Goal: Task Accomplishment & Management: Use online tool/utility

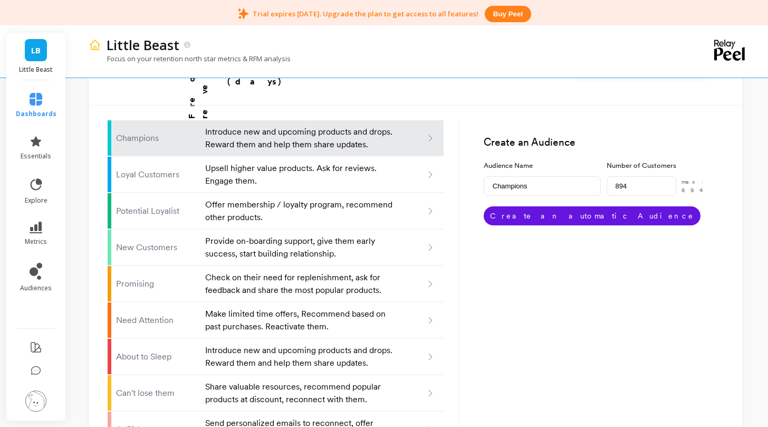
scroll to position [684, 0]
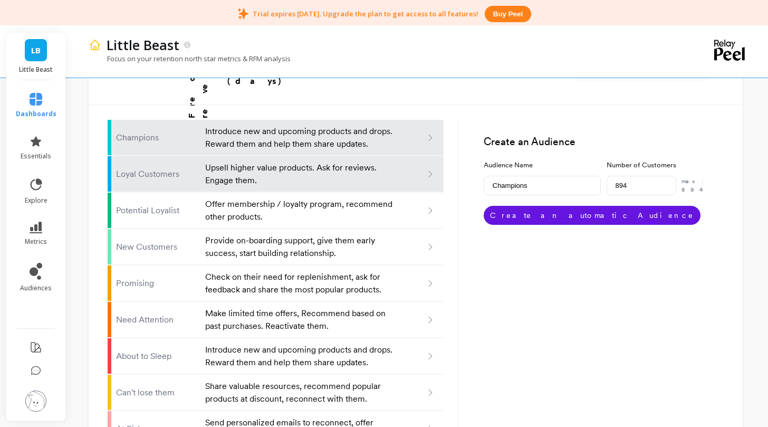
click at [379, 161] on p "Upsell higher value products. Ask for reviews. Engage them." at bounding box center [299, 173] width 189 height 25
type input "Loyal customers"
type input "1143"
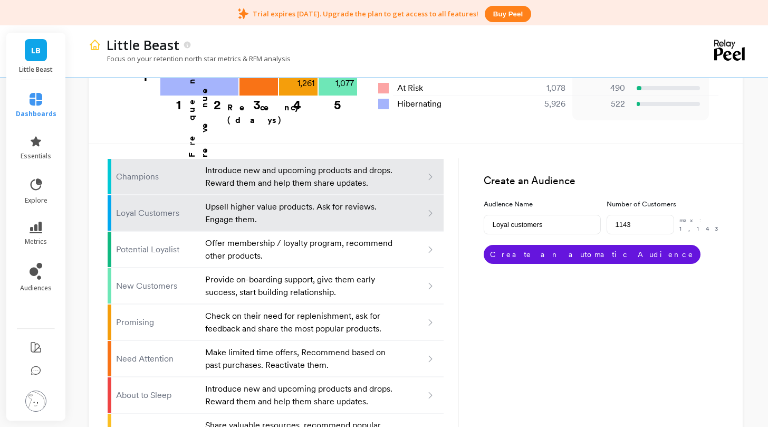
scroll to position [645, 0]
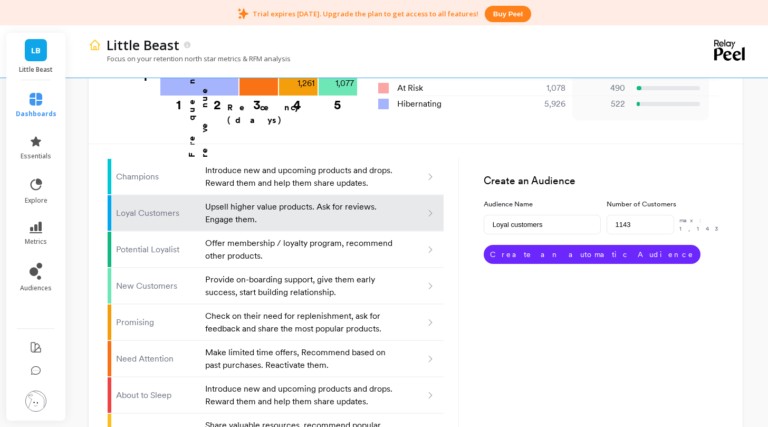
click at [578, 245] on button "Create an automatic Audience" at bounding box center [592, 254] width 217 height 19
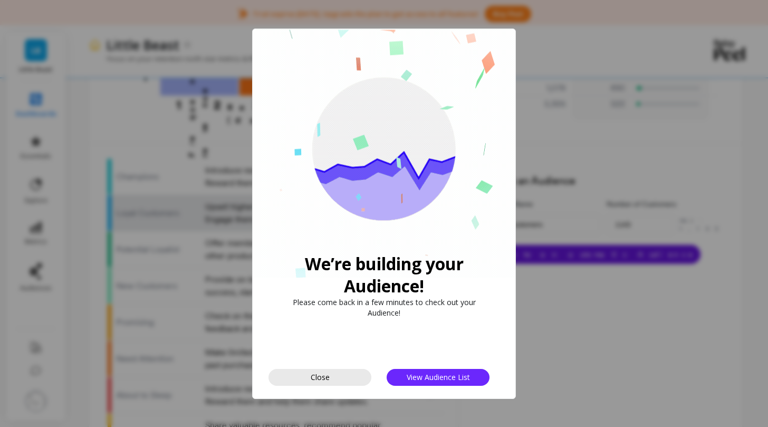
click at [330, 379] on button "Close" at bounding box center [319, 377] width 103 height 17
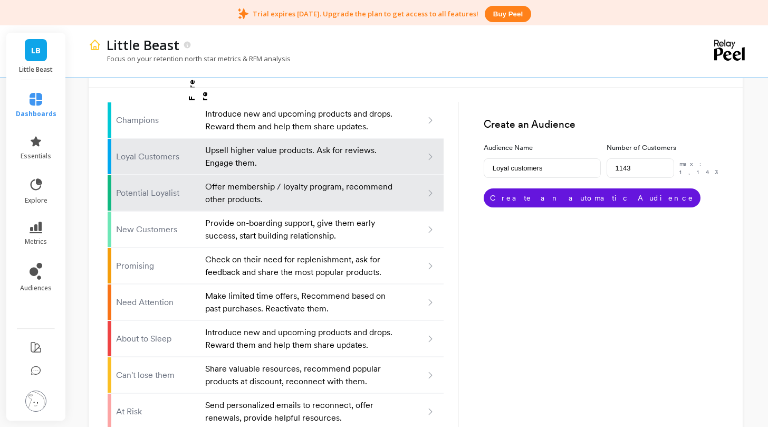
scroll to position [706, 0]
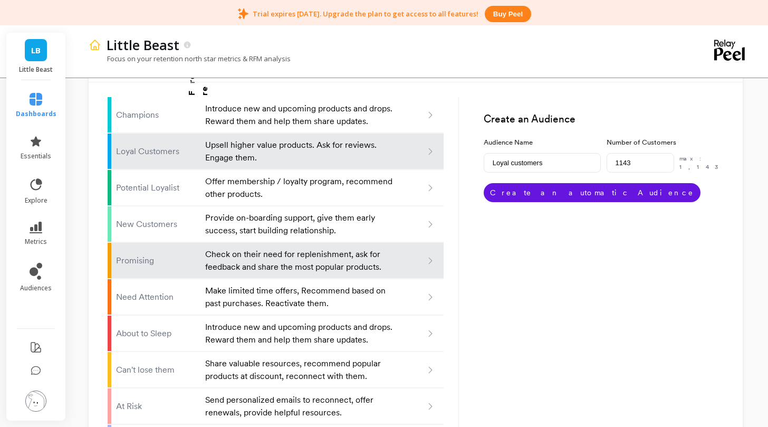
click at [292, 248] on p "Check on their need for replenishment, ask for feedback and share the most popu…" at bounding box center [299, 260] width 189 height 25
type input "Promising"
type input "1261"
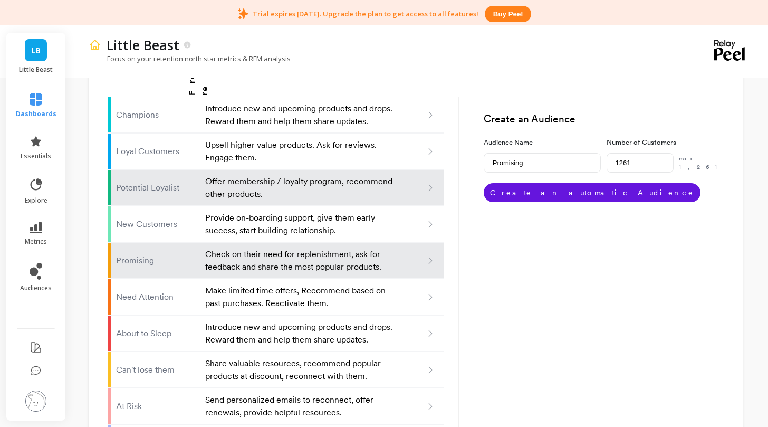
click at [283, 175] on p "Offer membership / loyalty program, recommend other products." at bounding box center [299, 187] width 189 height 25
type input "Potential loyalist"
type input "3856"
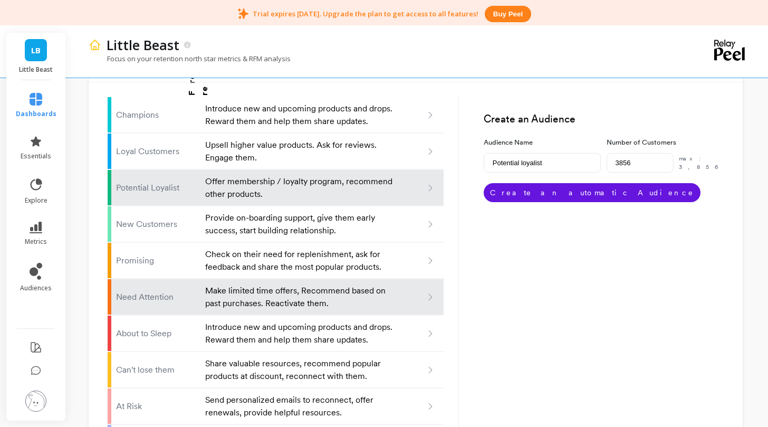
click at [312, 284] on p "Make limited time offers, Recommend based on past purchases. Reactivate them." at bounding box center [299, 296] width 189 height 25
type input "Need attention"
type input "3057"
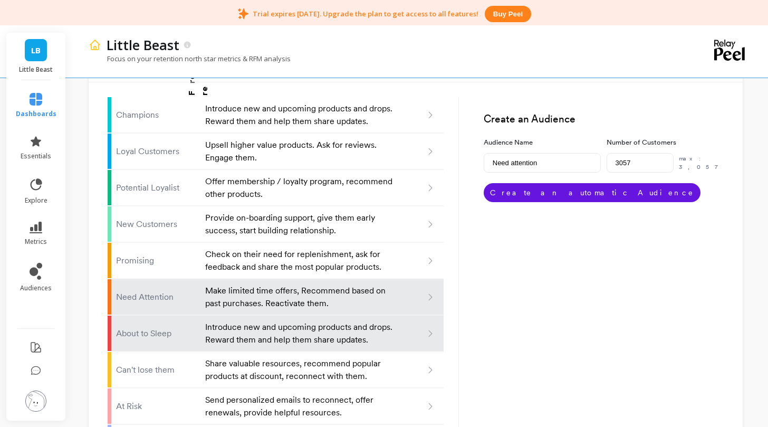
click at [358, 321] on p "Introduce new and upcoming products and drops. Reward them and help them share …" at bounding box center [299, 333] width 189 height 25
type input "About to sleep"
type input "232"
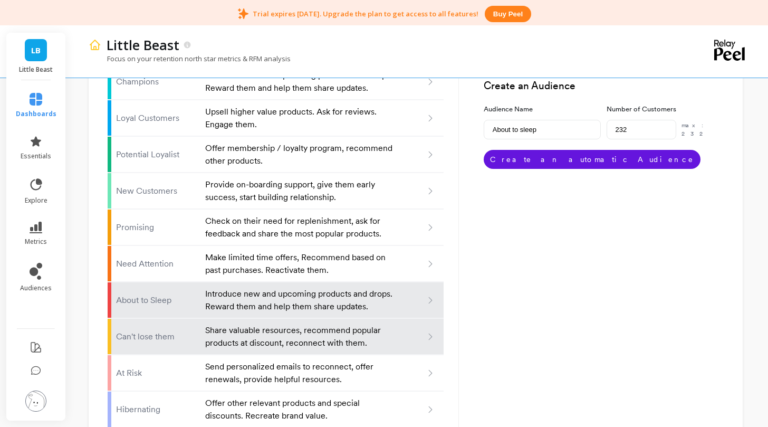
scroll to position [735, 0]
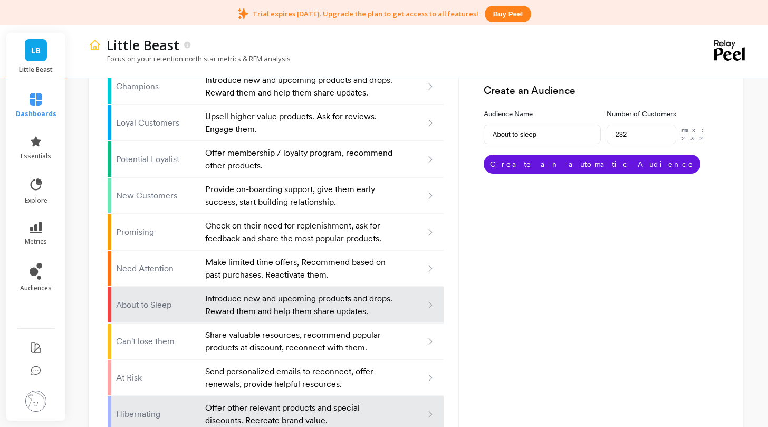
click at [341, 401] on p "Offer other relevant products and special discounts. Recreate brand value." at bounding box center [299, 413] width 189 height 25
type input "Hibernating"
type input "5926"
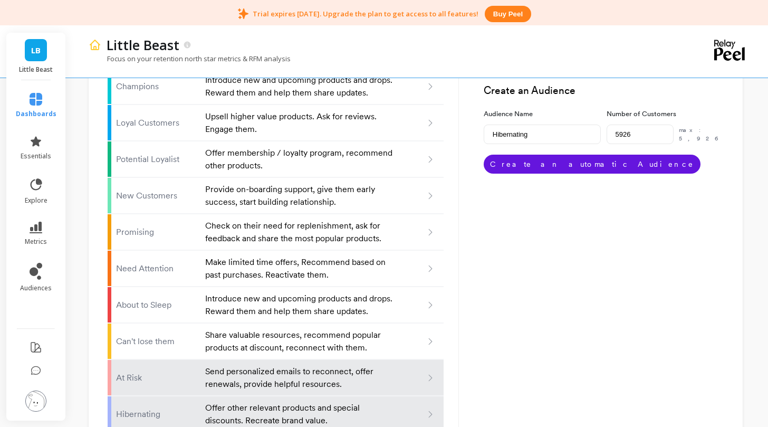
click at [347, 365] on p "Send personalized emails to reconnect, offer renewals, provide helpful resource…" at bounding box center [299, 377] width 189 height 25
type input "At risk"
type input "1078"
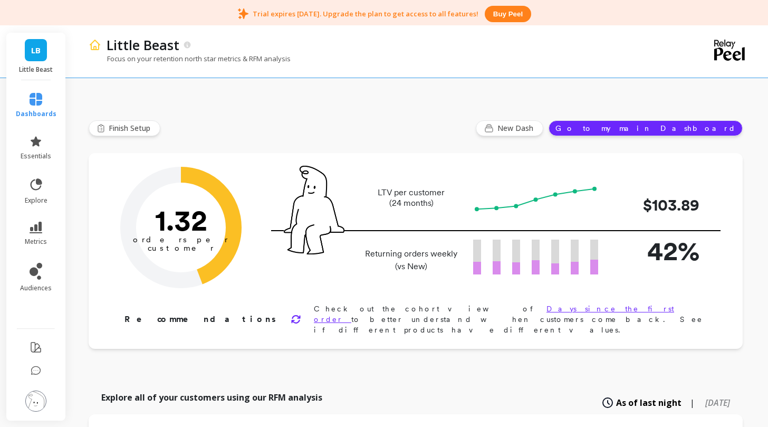
scroll to position [333, 0]
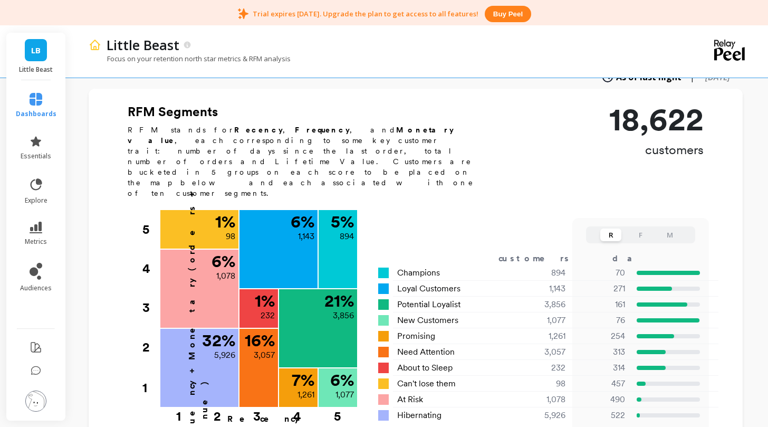
type input "Champions"
type input "894"
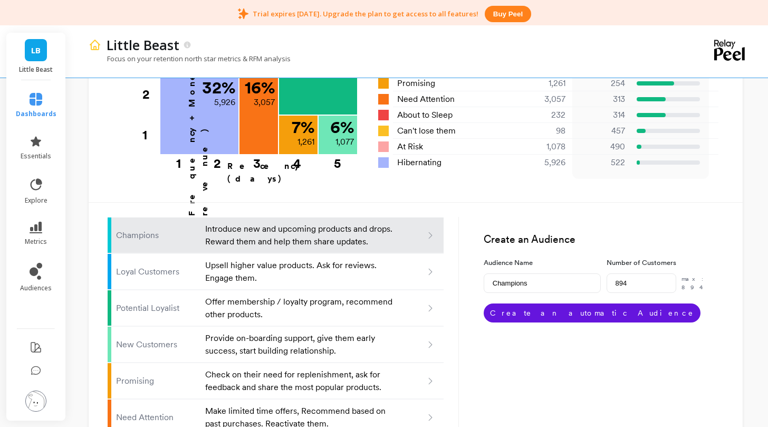
scroll to position [636, 0]
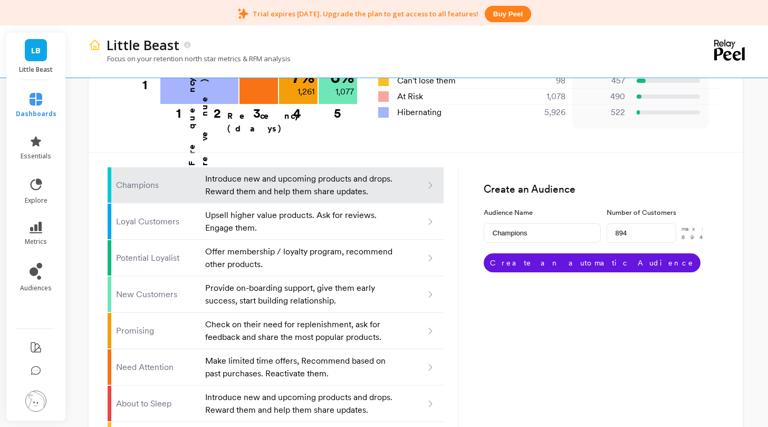
click at [35, 293] on li "audiences" at bounding box center [35, 277] width 53 height 42
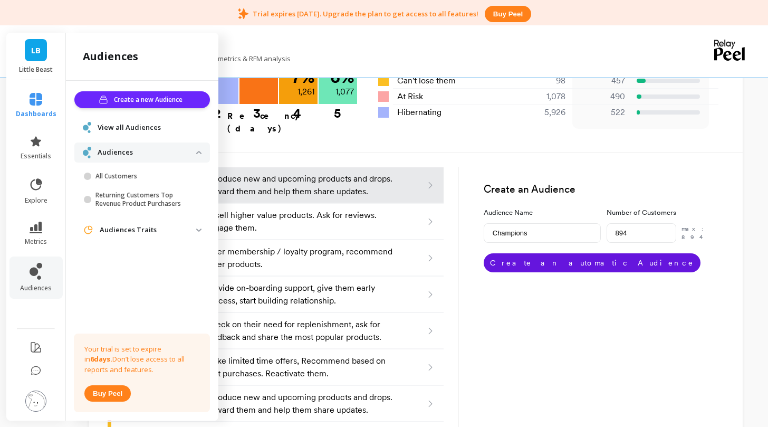
click at [155, 230] on p "Audiences Traits" at bounding box center [148, 230] width 97 height 11
click at [142, 122] on div "View all Audiences" at bounding box center [142, 127] width 119 height 11
click at [140, 127] on span "View all Audiences" at bounding box center [129, 127] width 63 height 11
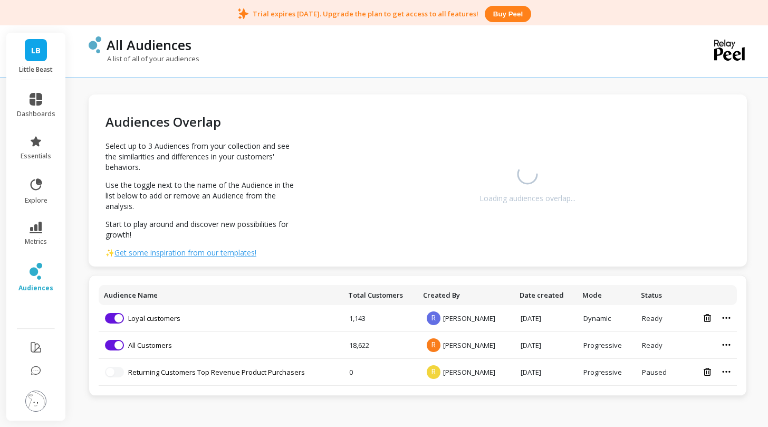
scroll to position [27, 0]
click at [726, 318] on icon at bounding box center [726, 318] width 8 height 2
click at [323, 273] on div "Audiences Overlap Select up to 3 Audiences from your collection and see the sim…" at bounding box center [418, 210] width 658 height 405
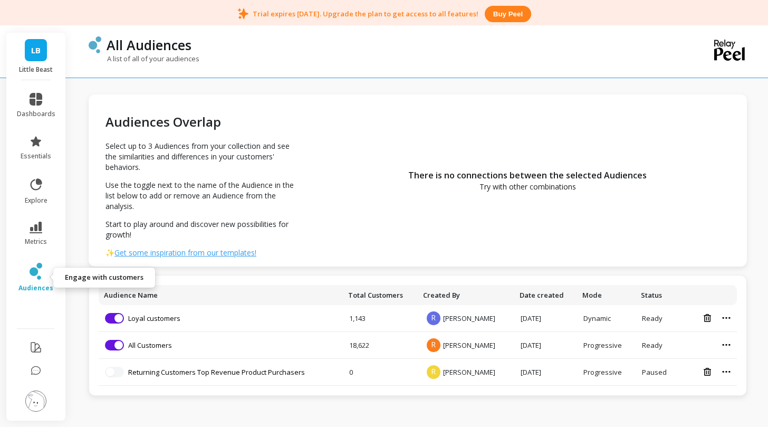
click at [34, 291] on span "audiences" at bounding box center [35, 288] width 35 height 8
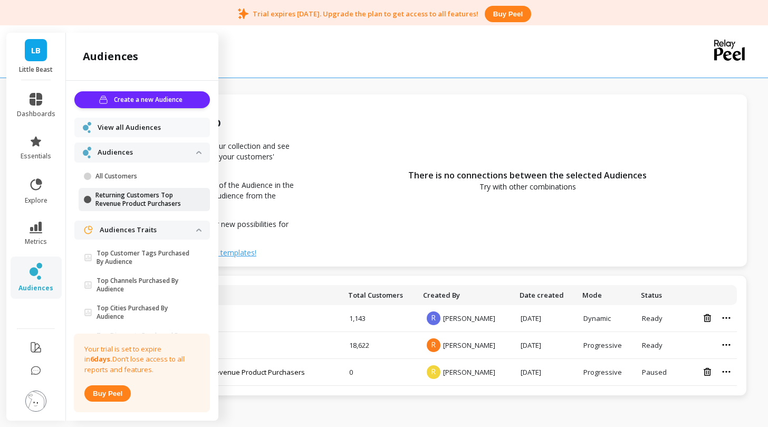
click at [151, 196] on p "Returning Customers Top Revenue Product Purchasers" at bounding box center [145, 199] width 101 height 17
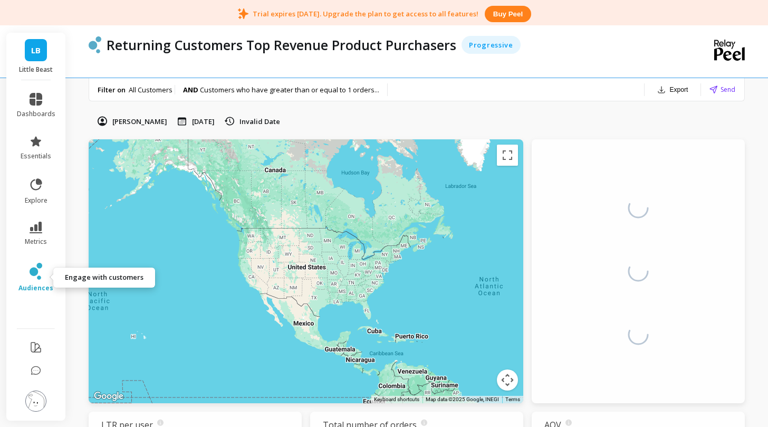
click at [34, 270] on icon at bounding box center [34, 271] width 8 height 8
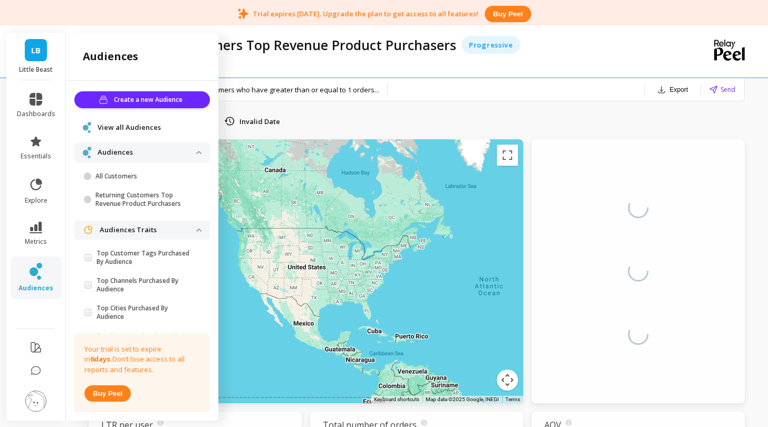
click at [42, 88] on li "dashboards" at bounding box center [36, 105] width 51 height 38
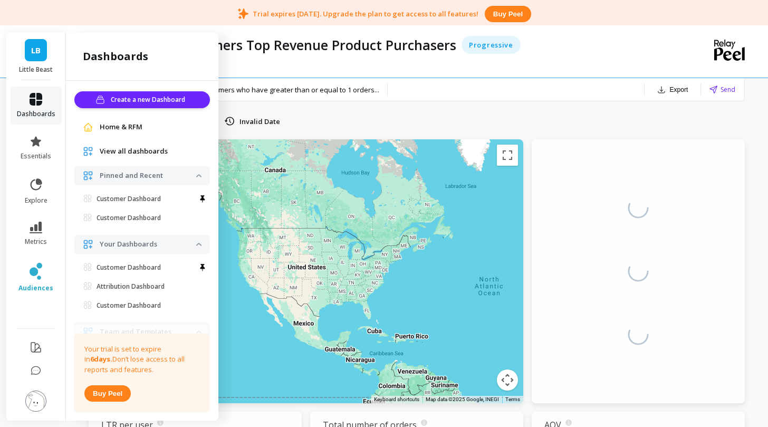
click at [41, 93] on icon at bounding box center [36, 99] width 13 height 13
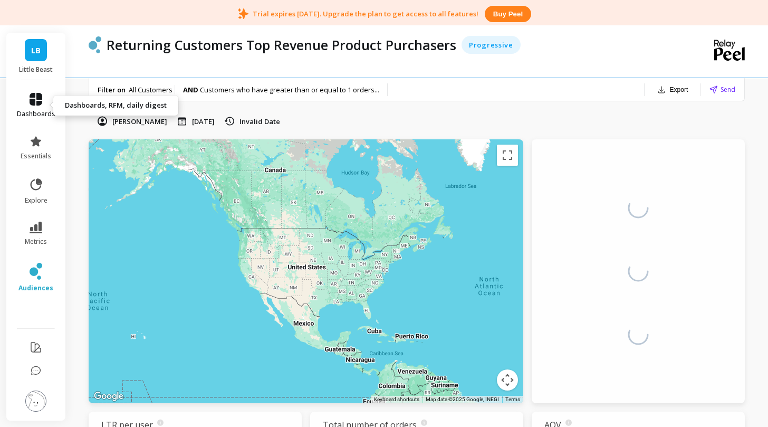
click at [50, 107] on link "dashboards" at bounding box center [36, 105] width 39 height 25
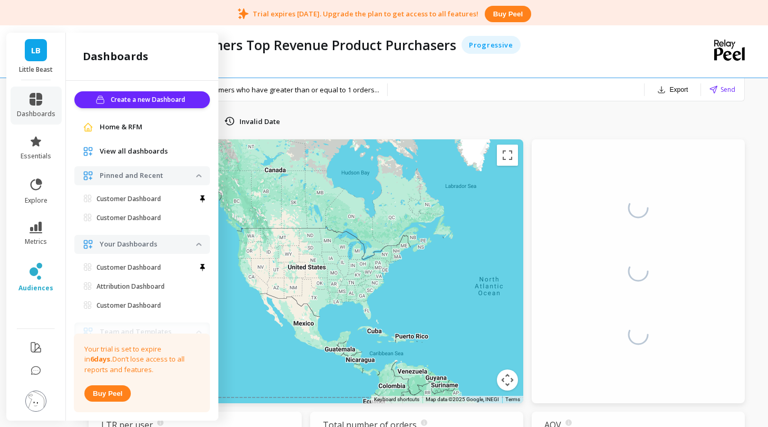
click at [146, 128] on link "Home & RFM" at bounding box center [151, 127] width 102 height 11
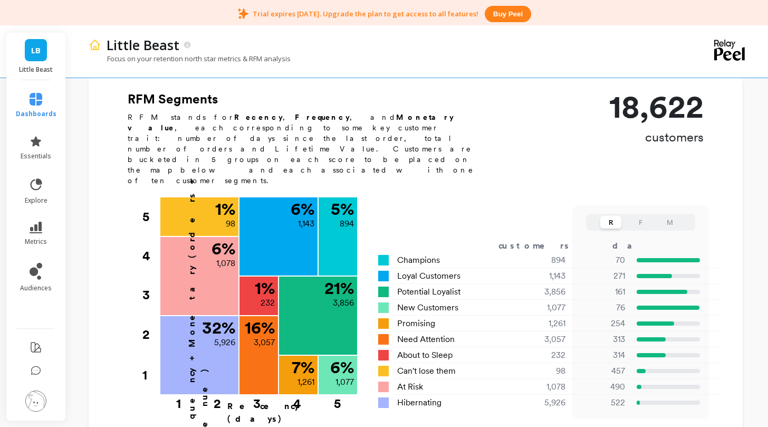
scroll to position [366, 0]
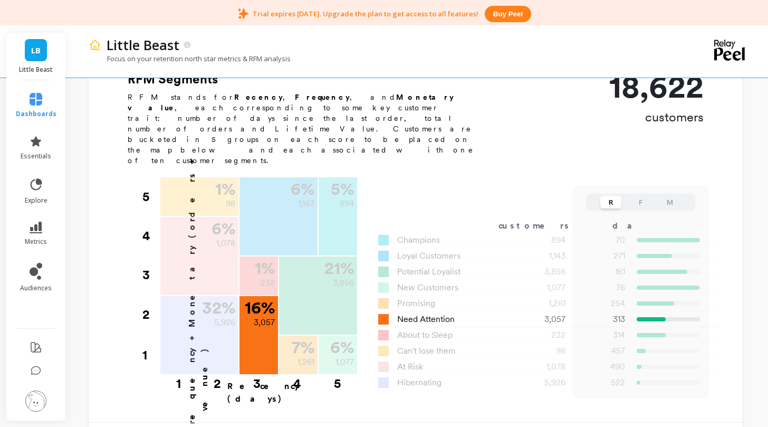
click at [431, 313] on span "Need Attention" at bounding box center [425, 319] width 57 height 13
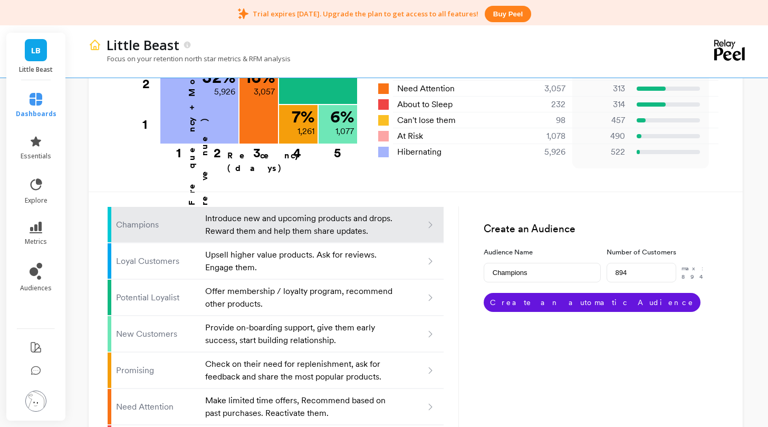
scroll to position [655, 0]
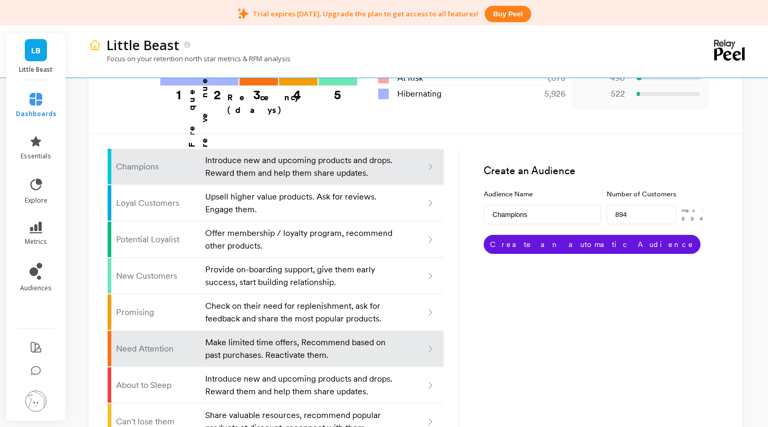
click at [392, 336] on p "Make limited time offers, Recommend based on past purchases. Reactivate them." at bounding box center [299, 348] width 189 height 25
type input "Need attention"
type input "3057"
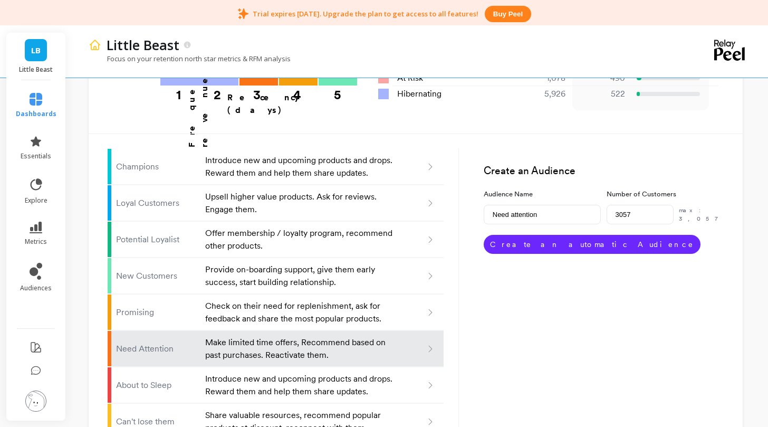
click at [541, 235] on button "Create an automatic Audience" at bounding box center [592, 244] width 217 height 19
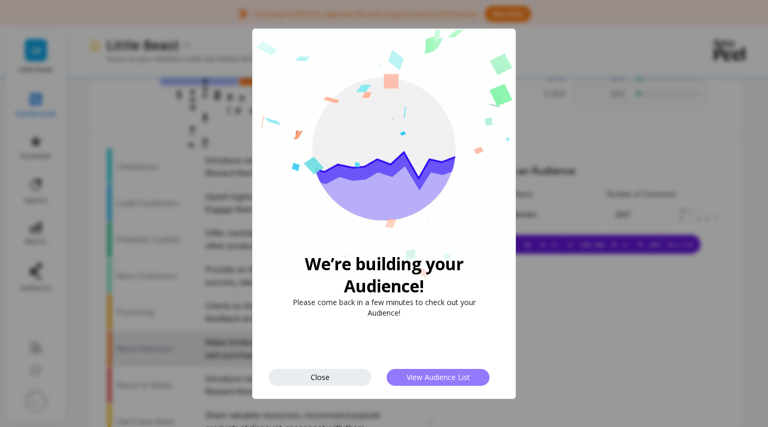
click at [455, 372] on span "View Audience List" at bounding box center [438, 377] width 63 height 10
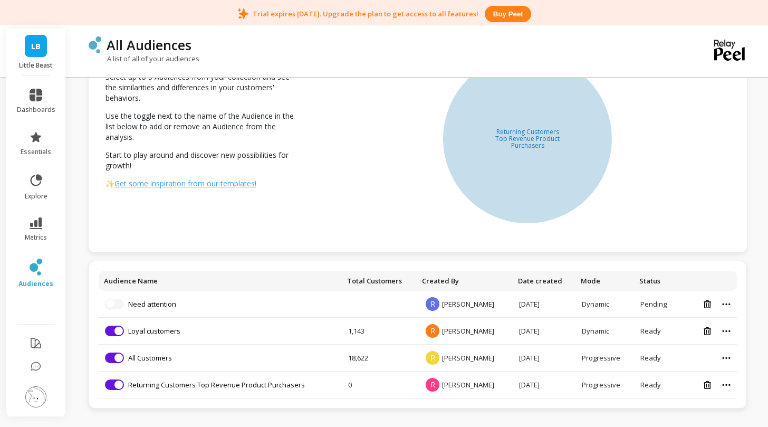
scroll to position [97, 0]
click at [727, 302] on div at bounding box center [707, 304] width 45 height 9
click at [724, 305] on div at bounding box center [707, 304] width 45 height 9
click at [722, 327] on div at bounding box center [707, 330] width 45 height 9
click at [726, 331] on icon at bounding box center [726, 331] width 8 height 2
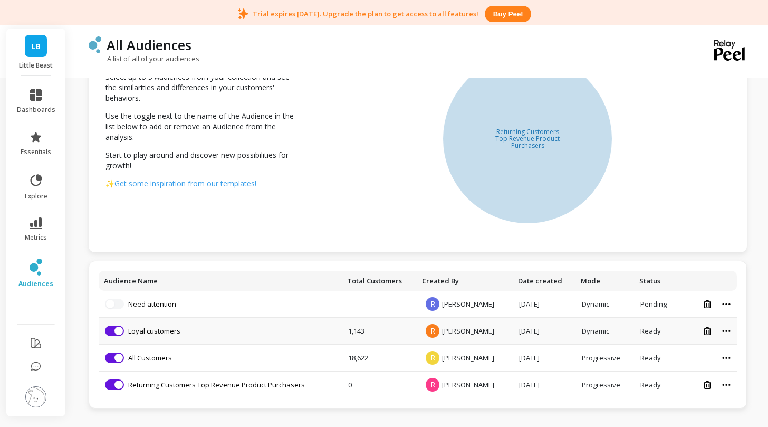
click at [726, 331] on icon at bounding box center [726, 331] width 8 height 2
click at [151, 307] on link "Need attention" at bounding box center [152, 303] width 48 height 9
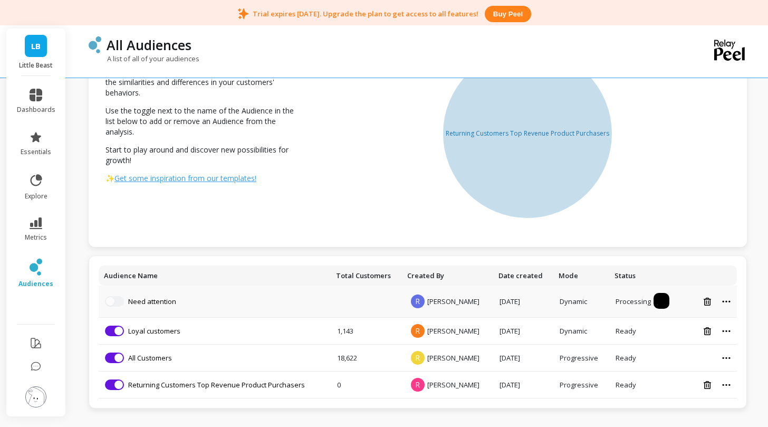
scroll to position [102, 0]
click at [149, 334] on link "Loyal customers" at bounding box center [154, 330] width 52 height 9
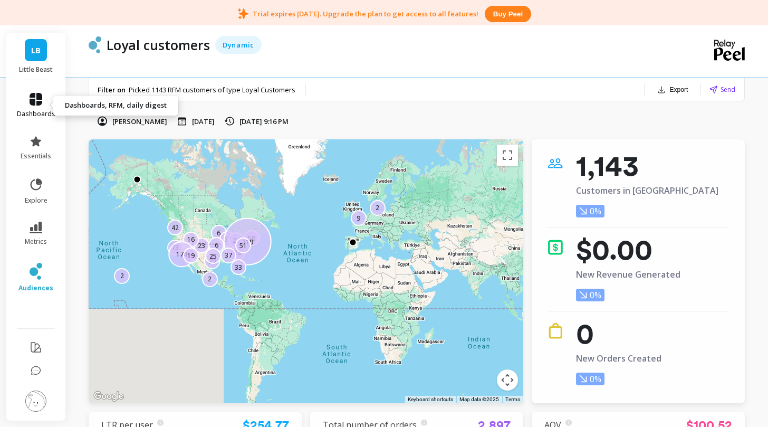
click at [36, 101] on icon at bounding box center [36, 99] width 13 height 13
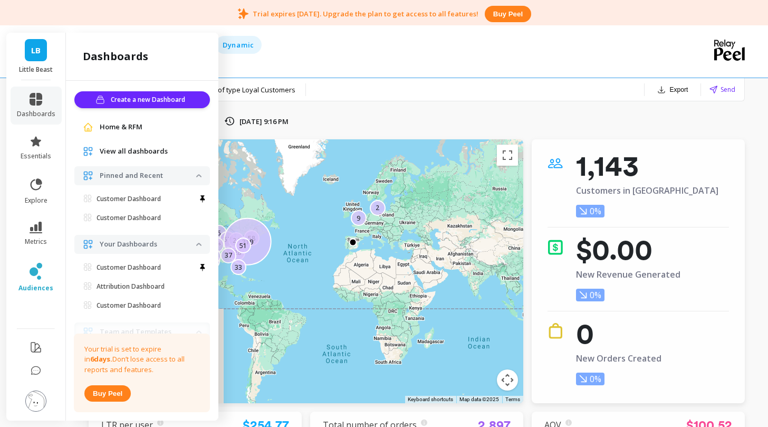
click at [132, 131] on span "Home & RFM" at bounding box center [121, 127] width 43 height 11
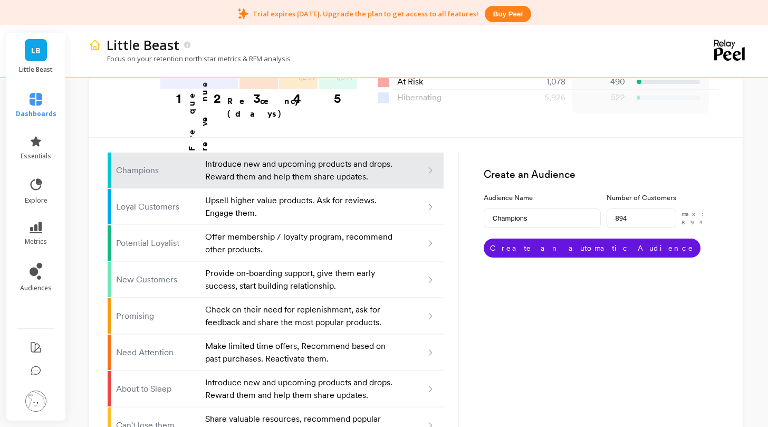
scroll to position [651, 0]
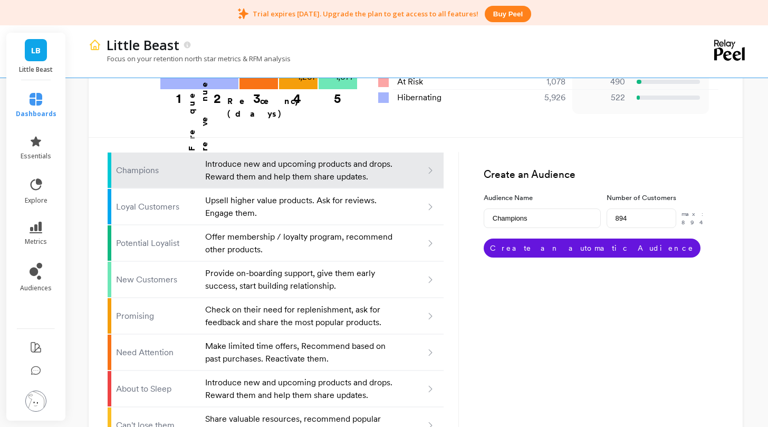
click at [503, 18] on button "Buy peel" at bounding box center [508, 14] width 46 height 16
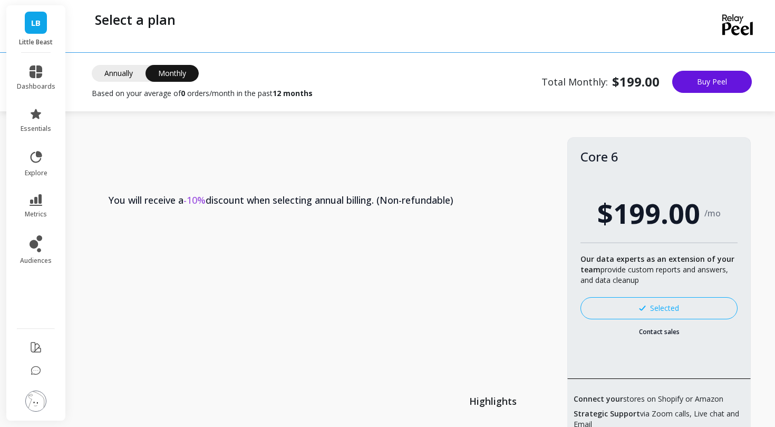
click at [95, 81] on span "Annually" at bounding box center [119, 73] width 54 height 17
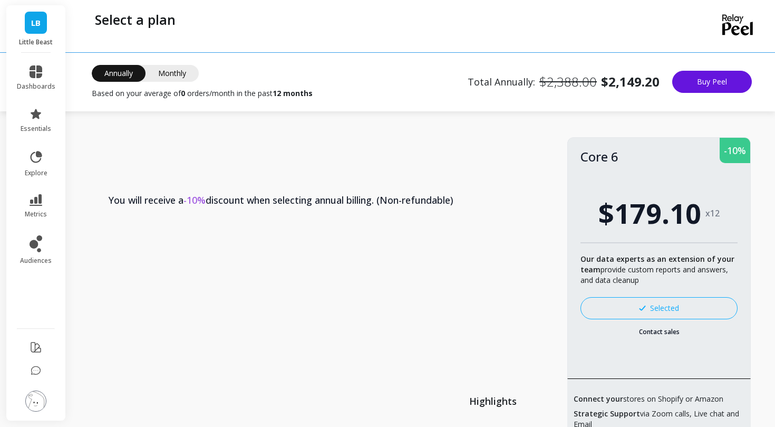
click at [170, 78] on span "Monthly" at bounding box center [172, 73] width 53 height 17
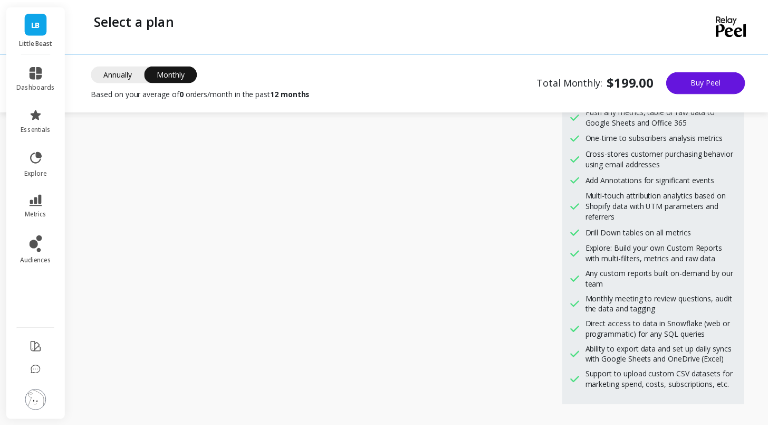
scroll to position [834, 0]
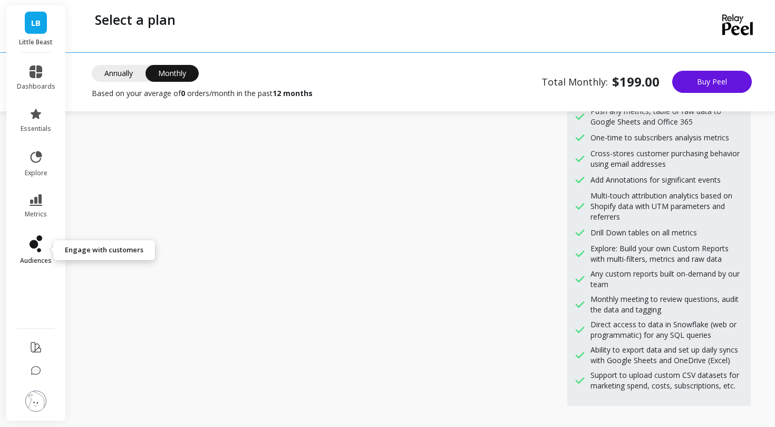
click at [39, 239] on icon at bounding box center [39, 238] width 6 height 6
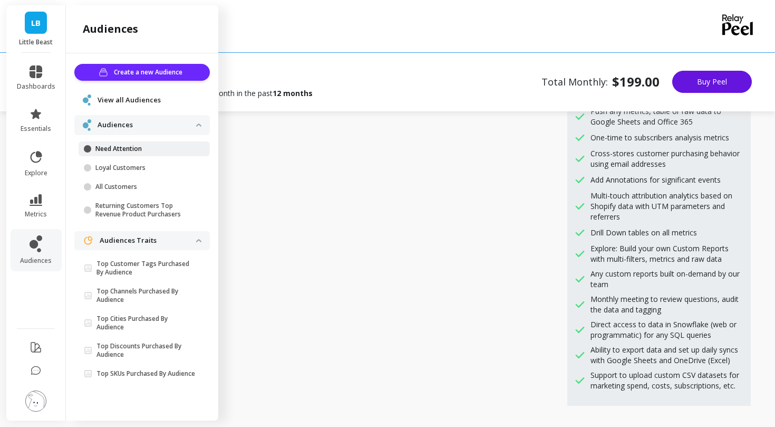
click at [119, 151] on p "Need Attention" at bounding box center [145, 149] width 101 height 8
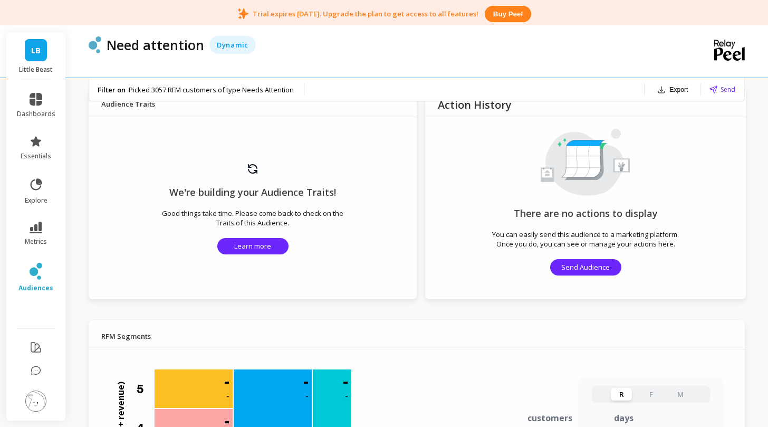
scroll to position [610, 0]
click at [590, 274] on button "Send Audience" at bounding box center [585, 267] width 71 height 16
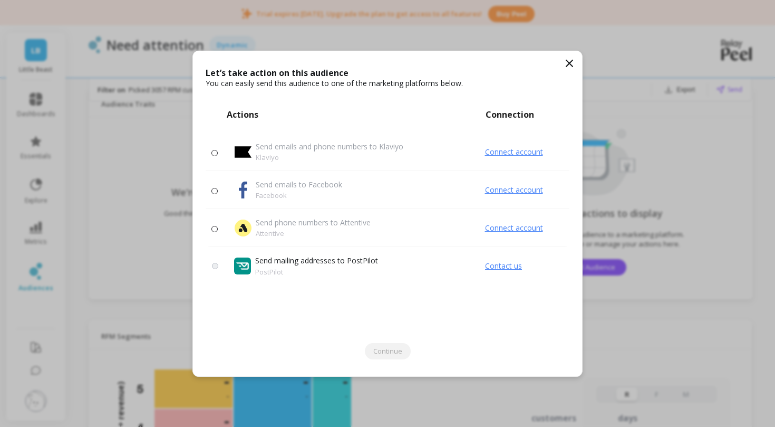
click at [569, 66] on icon at bounding box center [569, 63] width 13 height 13
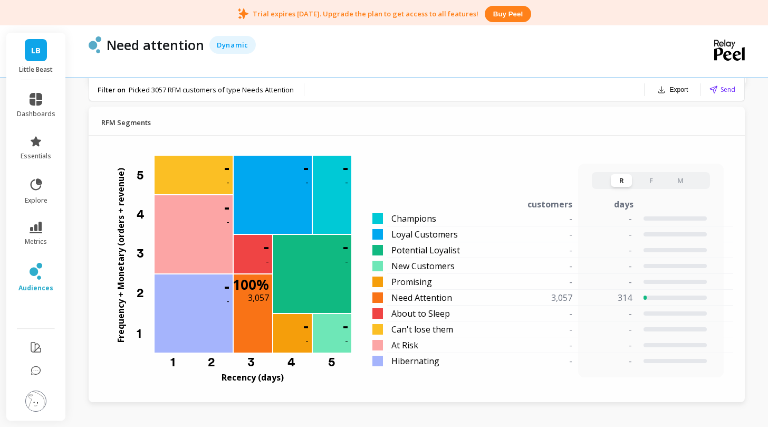
scroll to position [913, 0]
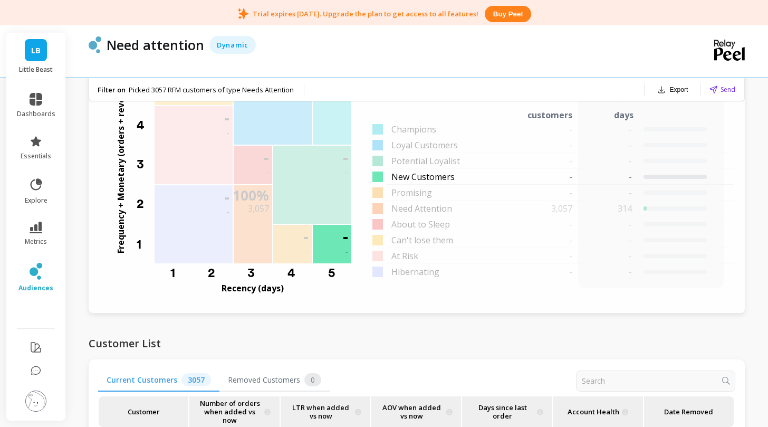
click at [419, 175] on span "New Customers" at bounding box center [422, 176] width 63 height 13
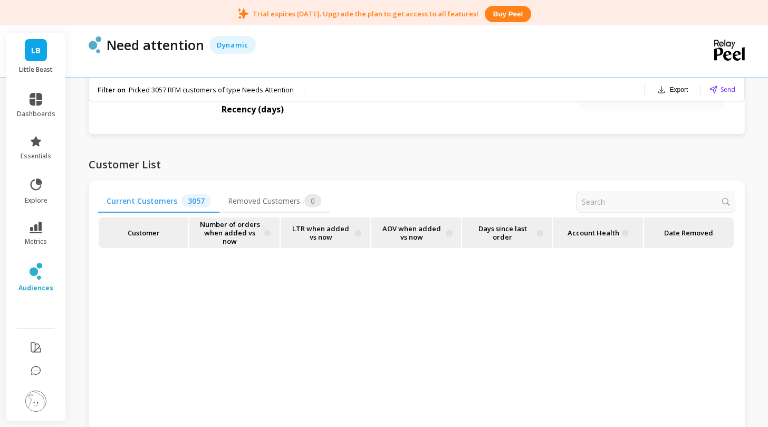
scroll to position [1092, 0]
click at [167, 203] on span "Current Customers 3057" at bounding box center [158, 200] width 121 height 23
click at [39, 229] on icon at bounding box center [36, 228] width 13 height 12
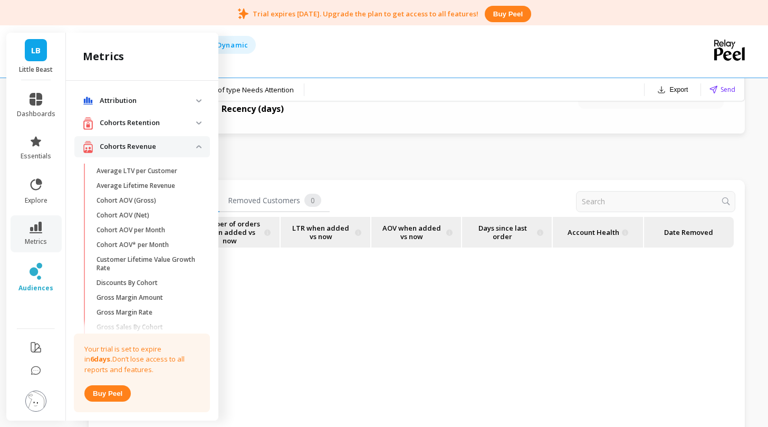
scroll to position [4, 0]
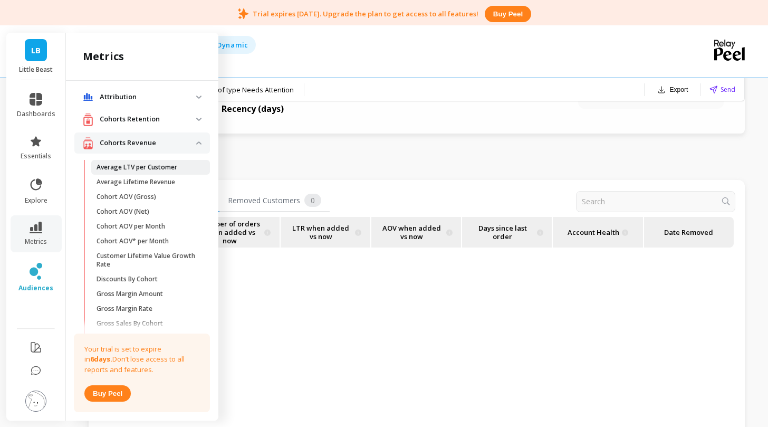
click at [171, 166] on p "Average LTV per Customer" at bounding box center [137, 167] width 81 height 8
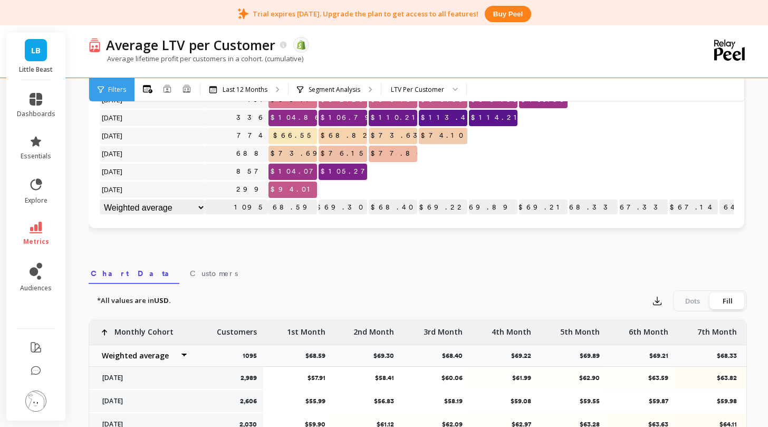
scroll to position [385, 0]
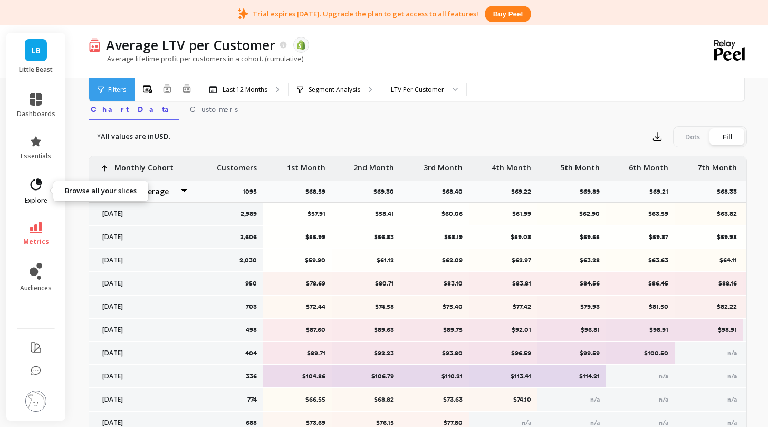
click at [39, 196] on span "explore" at bounding box center [36, 200] width 23 height 8
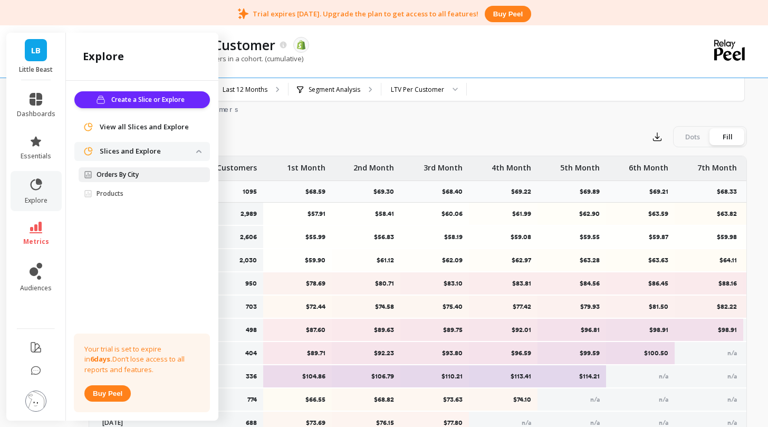
click at [133, 177] on p "Orders By City" at bounding box center [118, 174] width 42 height 8
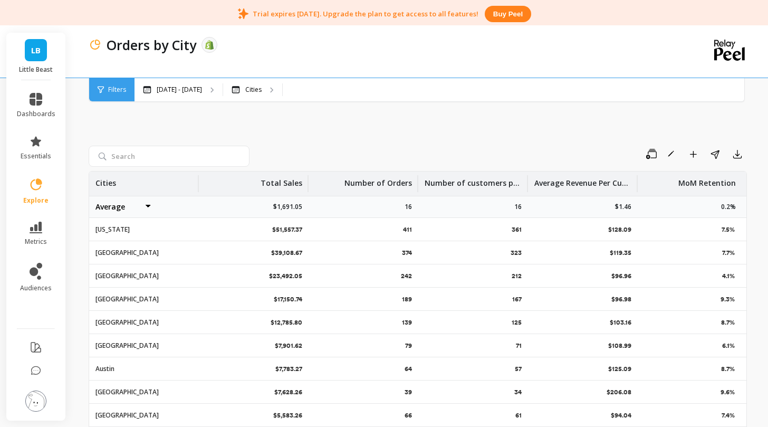
scroll to position [18, 0]
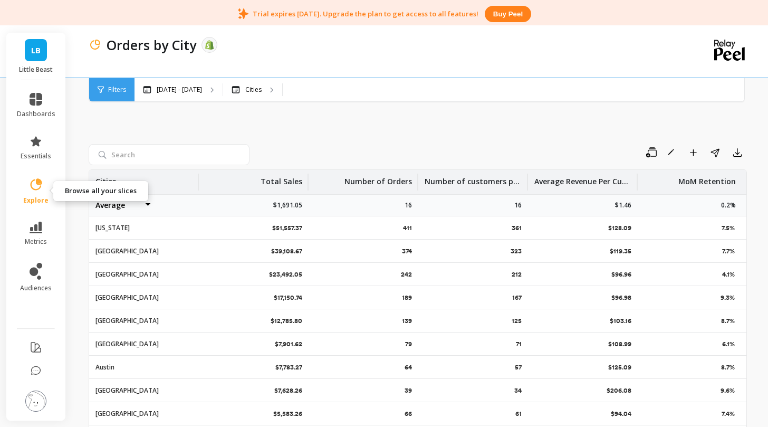
click at [37, 183] on icon at bounding box center [39, 181] width 5 height 5
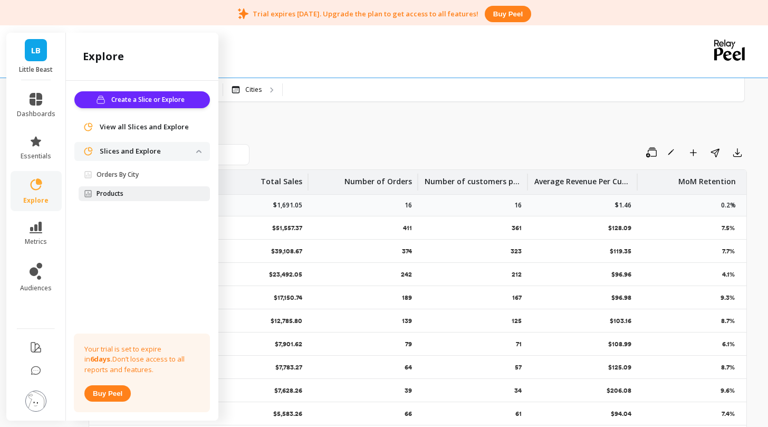
click at [123, 188] on link "Products" at bounding box center [144, 193] width 131 height 15
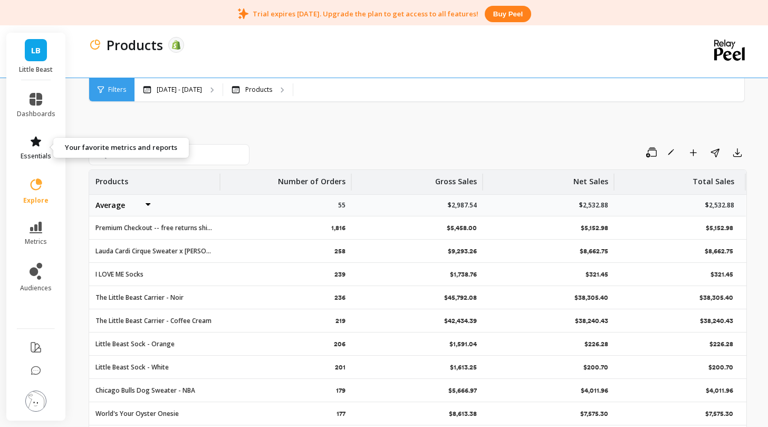
click at [33, 145] on icon at bounding box center [36, 141] width 11 height 10
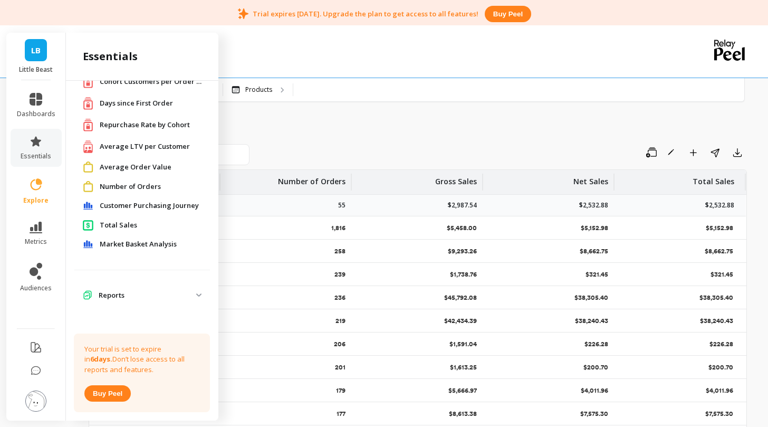
scroll to position [40, 0]
click at [141, 247] on span "Market Basket Analysis" at bounding box center [138, 244] width 77 height 11
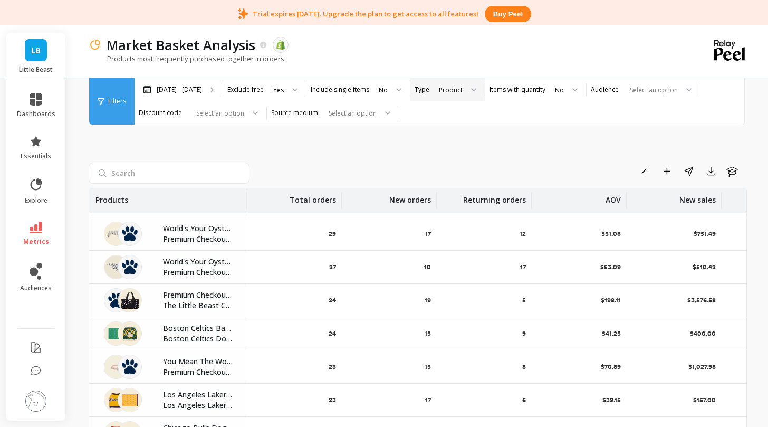
click at [472, 90] on icon at bounding box center [474, 89] width 5 height 2
click at [288, 93] on div at bounding box center [291, 89] width 13 height 23
click at [387, 159] on div "Rename Add to Dashboard Share Export Learn Products Total orders New orders Ret…" at bounding box center [418, 308] width 658 height 450
click at [643, 86] on div at bounding box center [652, 90] width 52 height 10
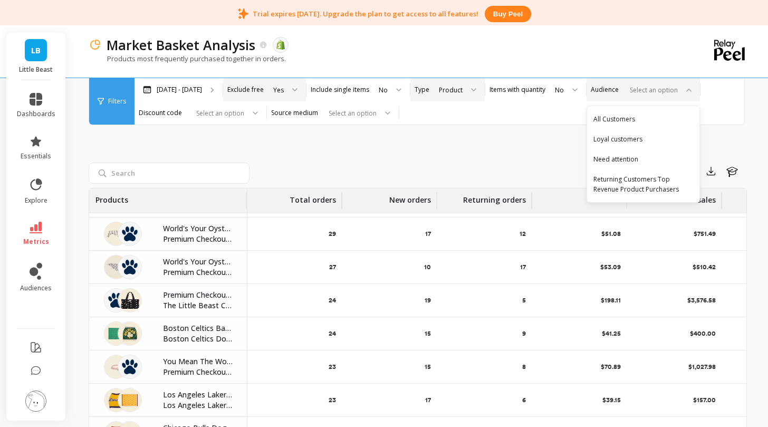
click at [444, 167] on div "Rename Add to Dashboard Share Export Learn" at bounding box center [500, 170] width 493 height 17
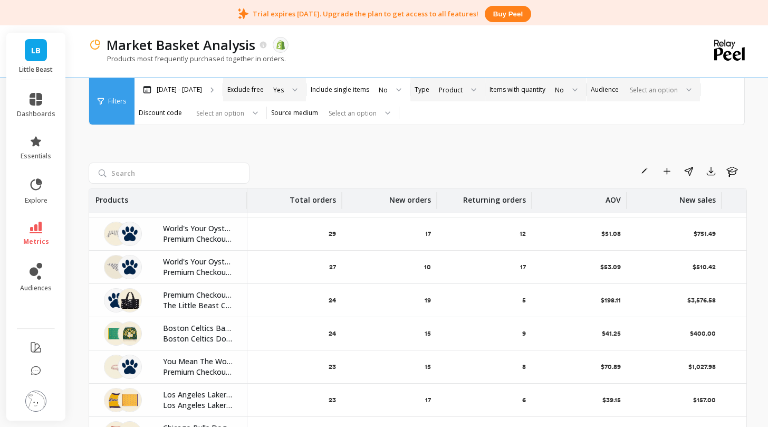
click at [521, 85] on label "Items with quantity" at bounding box center [517, 89] width 56 height 8
click at [555, 92] on div "No" at bounding box center [559, 90] width 9 height 10
click at [556, 117] on div "Yes" at bounding box center [565, 119] width 27 height 10
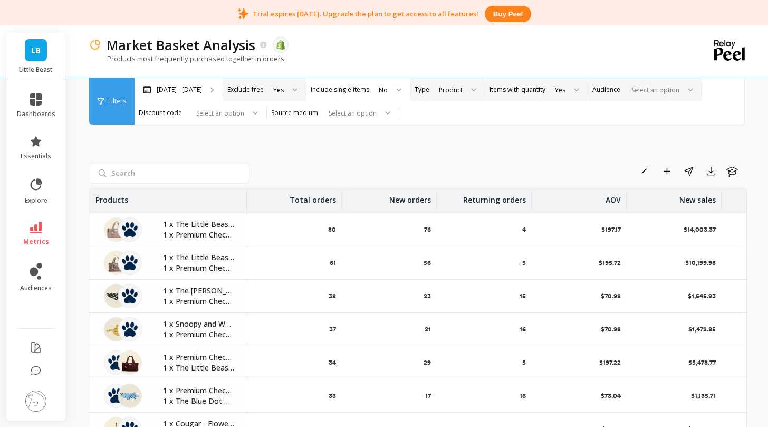
click at [566, 88] on div at bounding box center [572, 89] width 13 height 23
click at [564, 134] on div "No" at bounding box center [566, 139] width 28 height 10
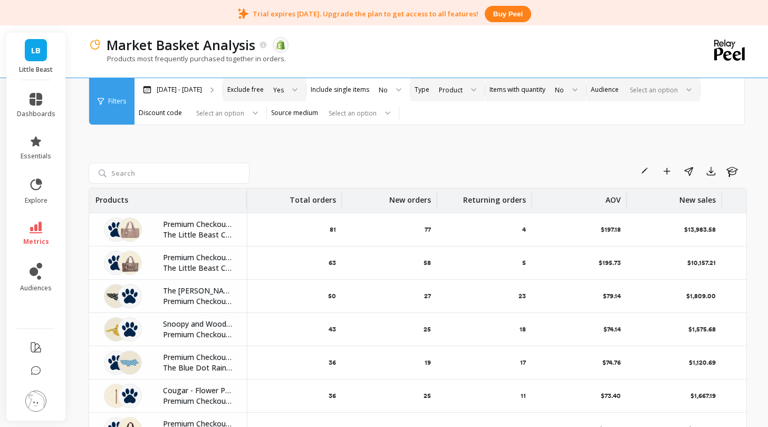
click at [451, 92] on div "Product" at bounding box center [451, 90] width 24 height 10
click at [349, 146] on div "Rename Add to Dashboard Share Export Learn Products Total orders New orders Ret…" at bounding box center [418, 308] width 658 height 450
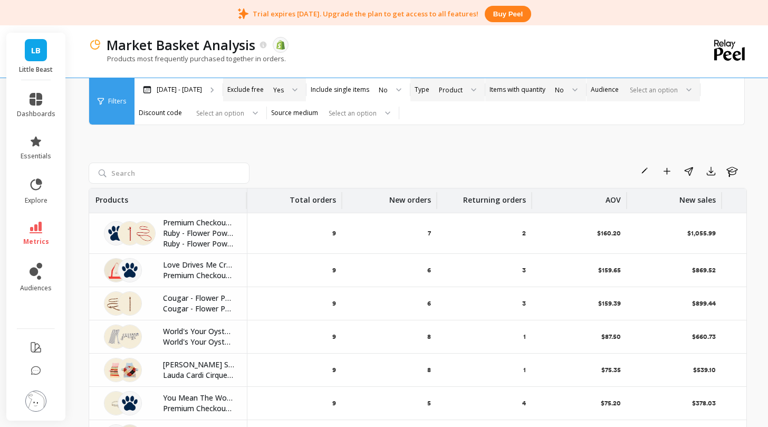
scroll to position [2163, 0]
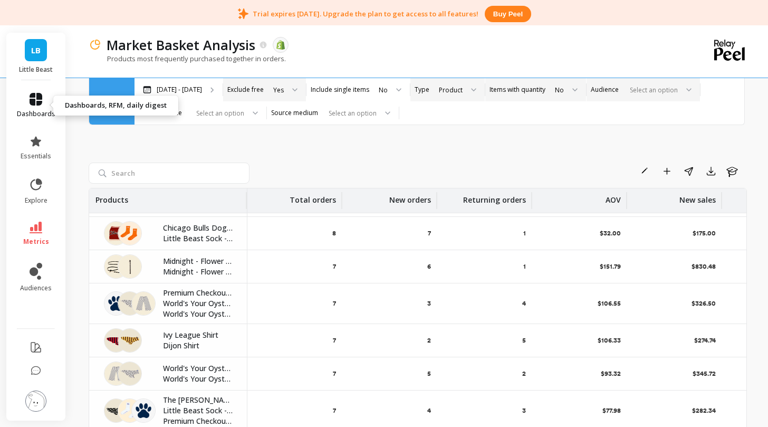
click at [32, 103] on icon at bounding box center [36, 99] width 13 height 13
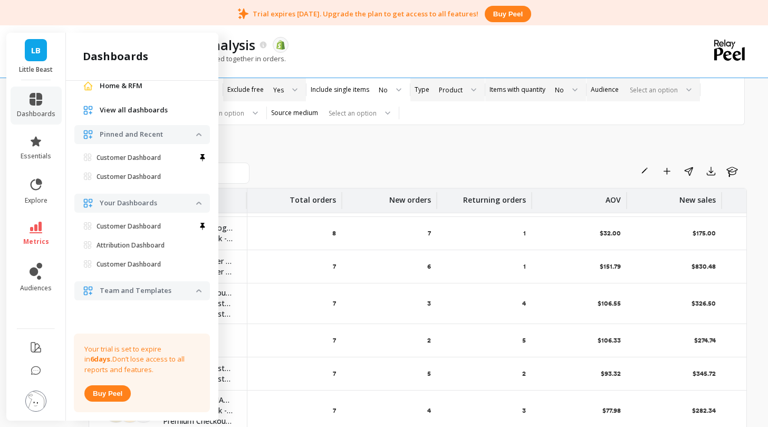
scroll to position [41, 0]
